Goal: Transaction & Acquisition: Purchase product/service

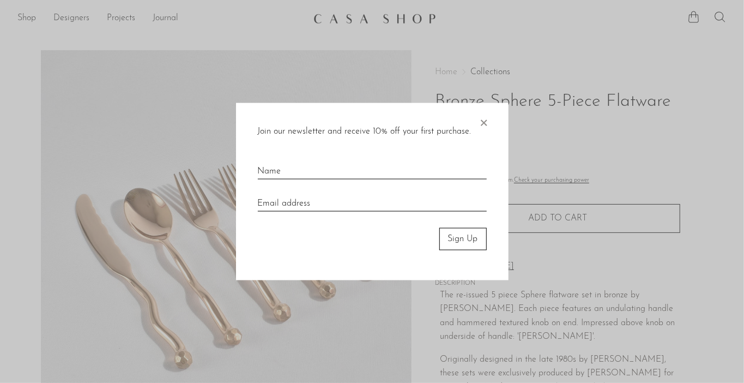
click at [484, 121] on span "×" at bounding box center [483, 120] width 11 height 35
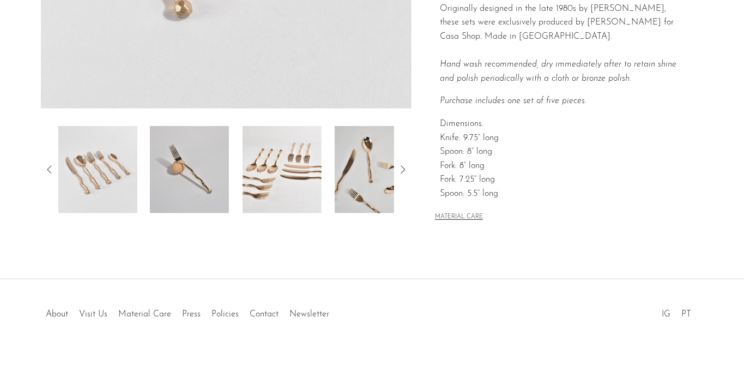
scroll to position [354, 0]
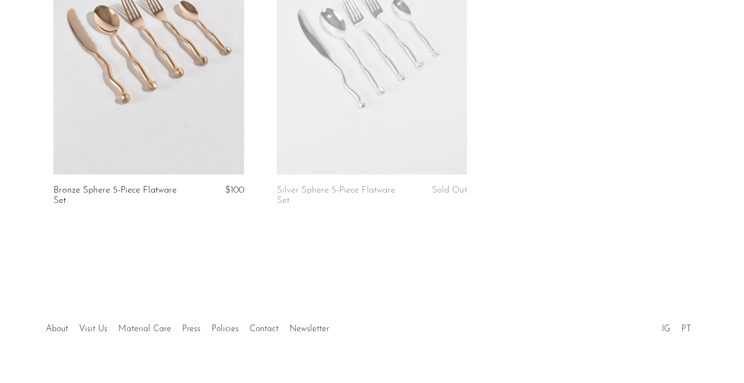
scroll to position [288, 0]
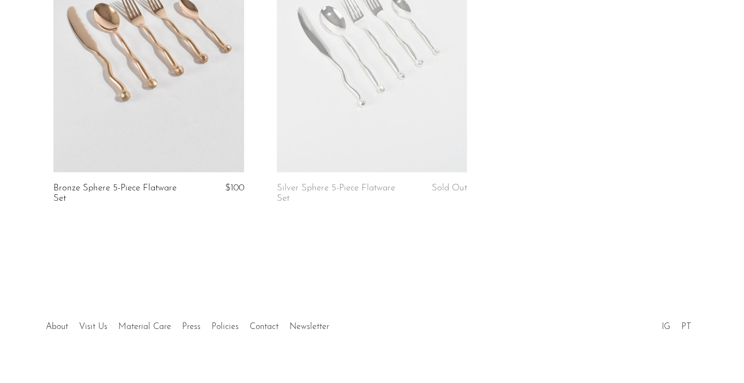
click at [108, 191] on link "Bronze Sphere 5-Piece Flatware Set" at bounding box center [116, 193] width 127 height 20
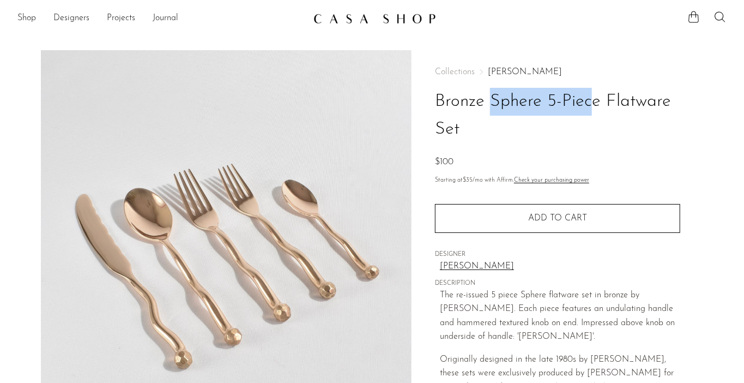
drag, startPoint x: 542, startPoint y: 103, endPoint x: 435, endPoint y: 101, distance: 106.3
click at [435, 101] on h1 "Bronze Sphere 5-Piece Flatware Set" at bounding box center [557, 116] width 245 height 56
copy h1 "Bronze Sphere"
